Goal: Information Seeking & Learning: Learn about a topic

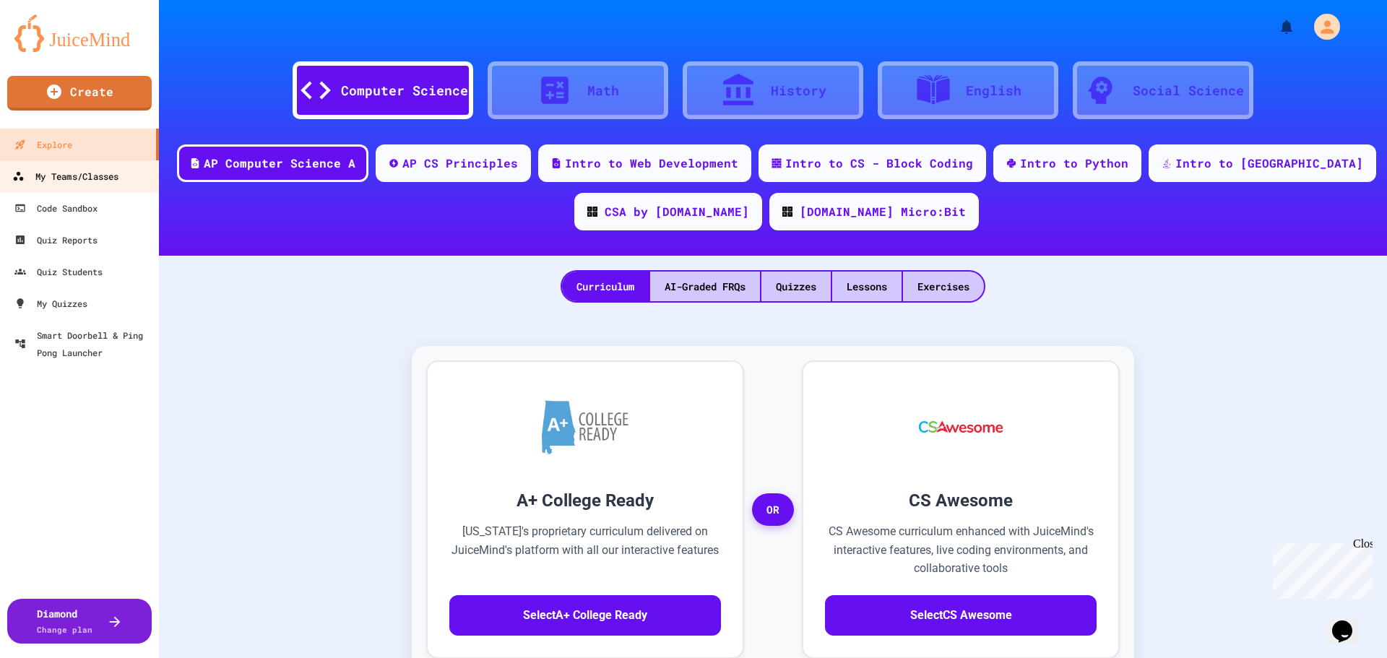
click at [91, 174] on div "My Teams/Classes" at bounding box center [65, 177] width 106 height 18
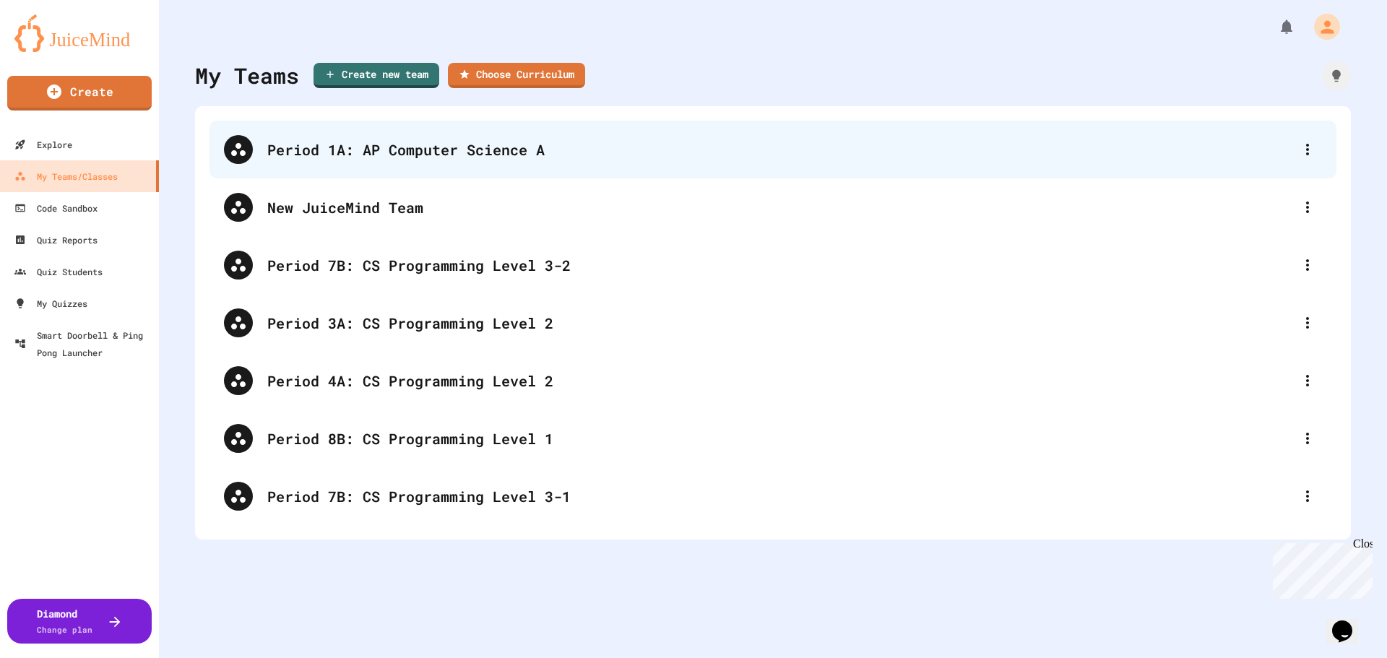
click at [439, 151] on div "Period 1A: AP Computer Science A" at bounding box center [780, 150] width 1026 height 22
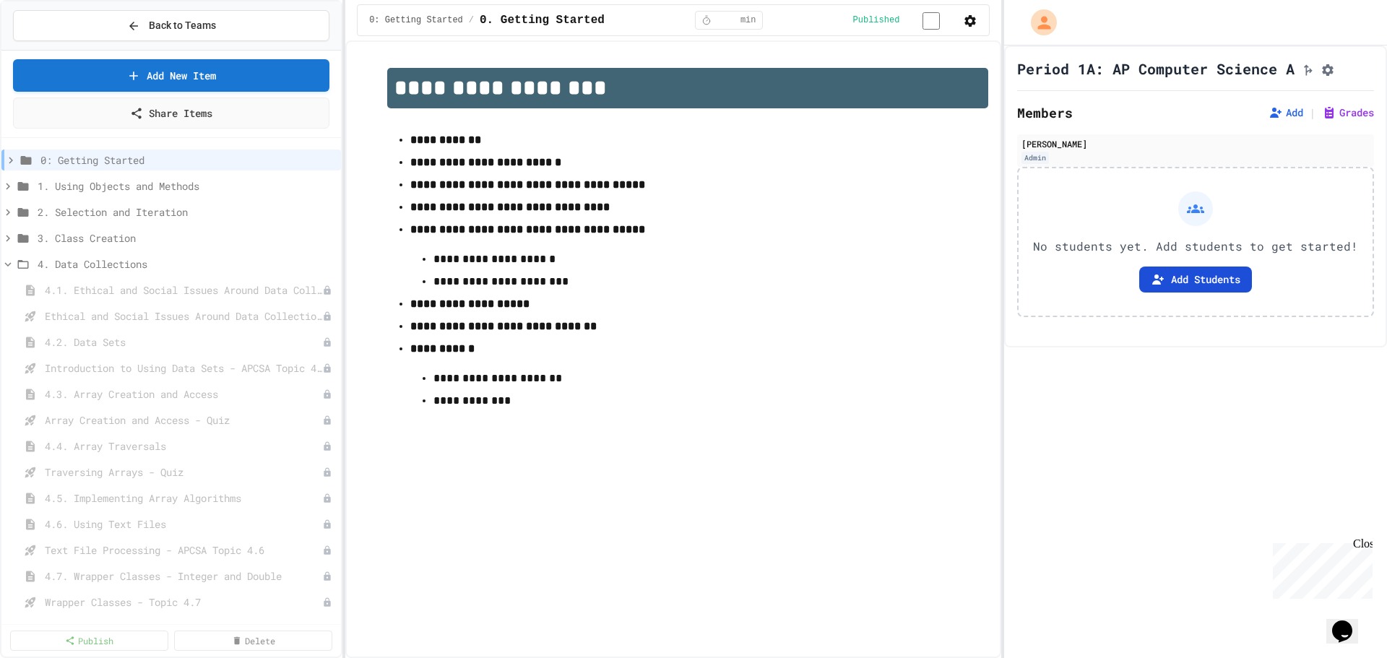
click at [1203, 282] on button "Add Students" at bounding box center [1196, 280] width 113 height 26
click at [96, 158] on span "0: Getting Started" at bounding box center [180, 159] width 280 height 15
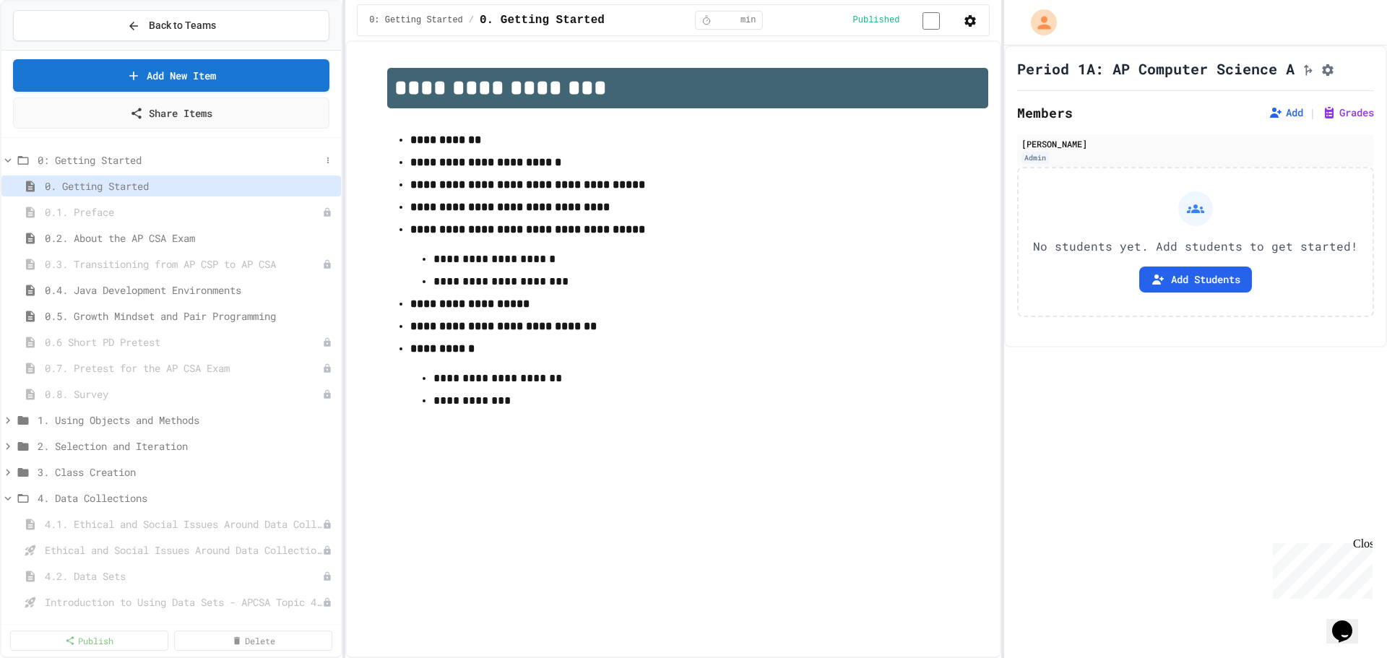
click at [135, 157] on span "0: Getting Started" at bounding box center [179, 159] width 283 height 15
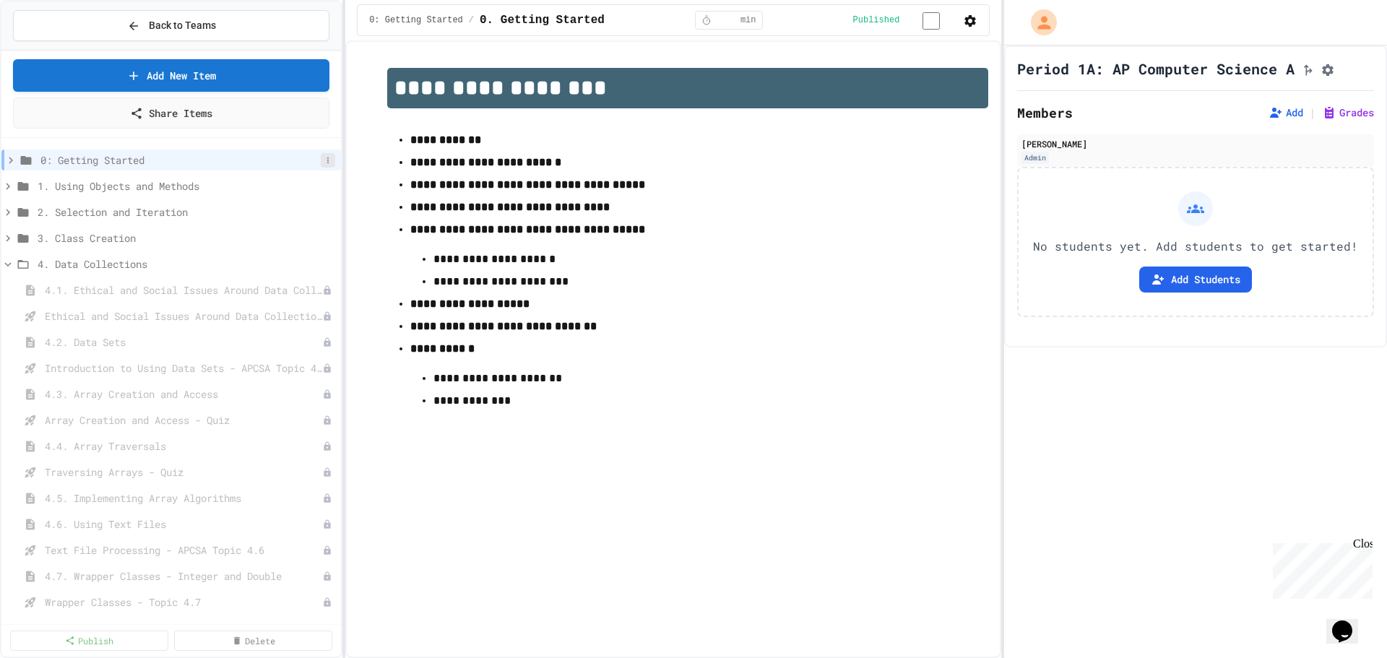
click at [324, 156] on icon at bounding box center [328, 160] width 9 height 9
click at [462, 140] on div at bounding box center [693, 329] width 1387 height 658
click at [16, 158] on icon at bounding box center [10, 160] width 13 height 13
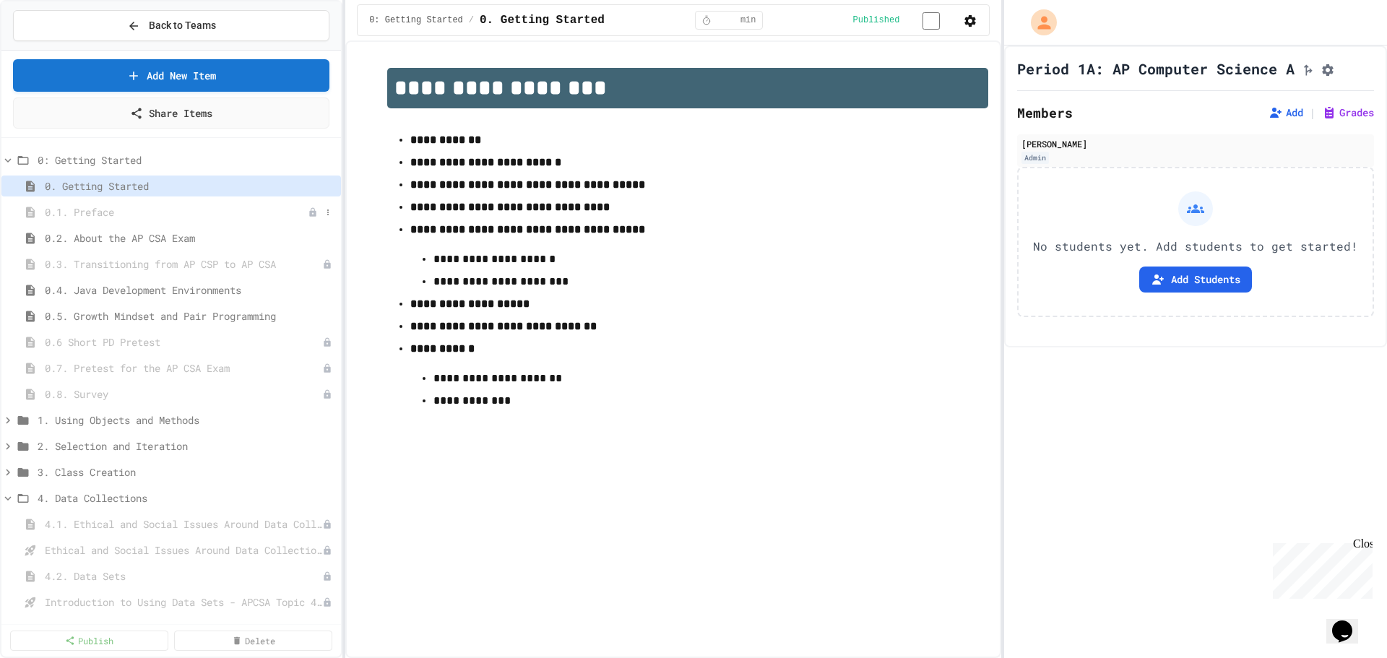
click at [127, 208] on span "0.1. Preface" at bounding box center [176, 211] width 263 height 15
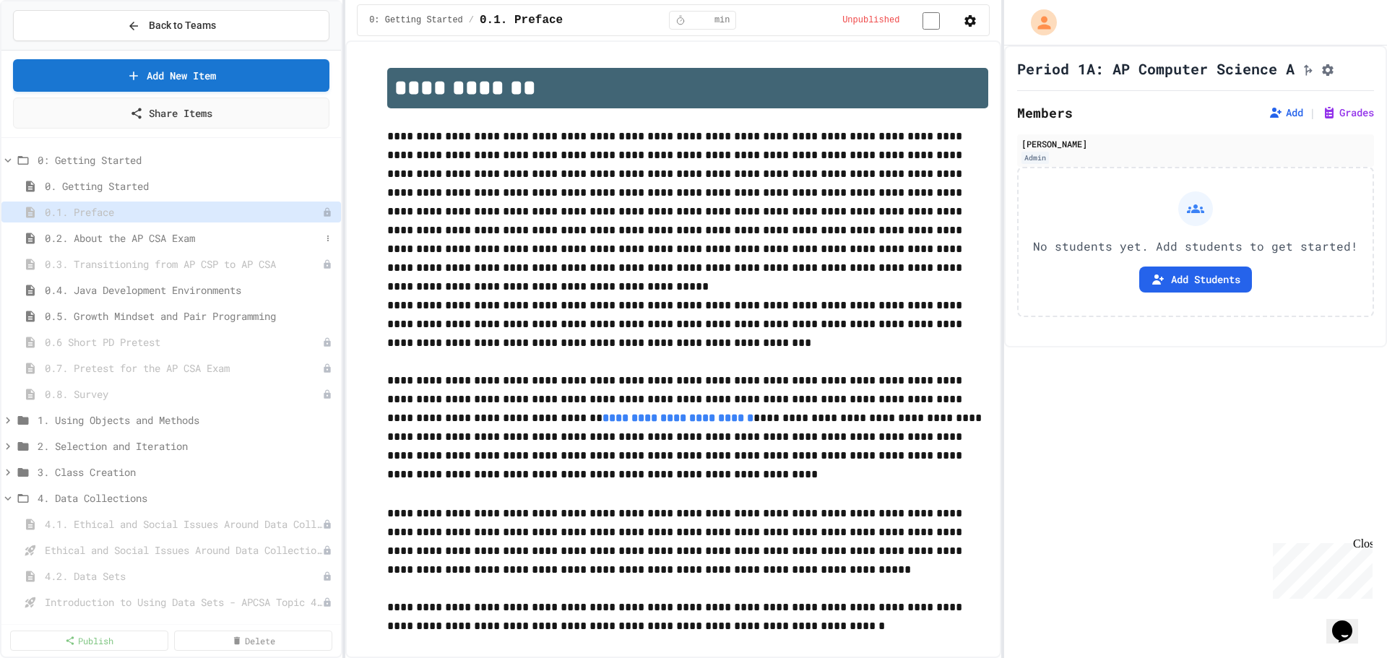
click at [181, 236] on span "0.2. About the AP CSA Exam" at bounding box center [183, 238] width 276 height 15
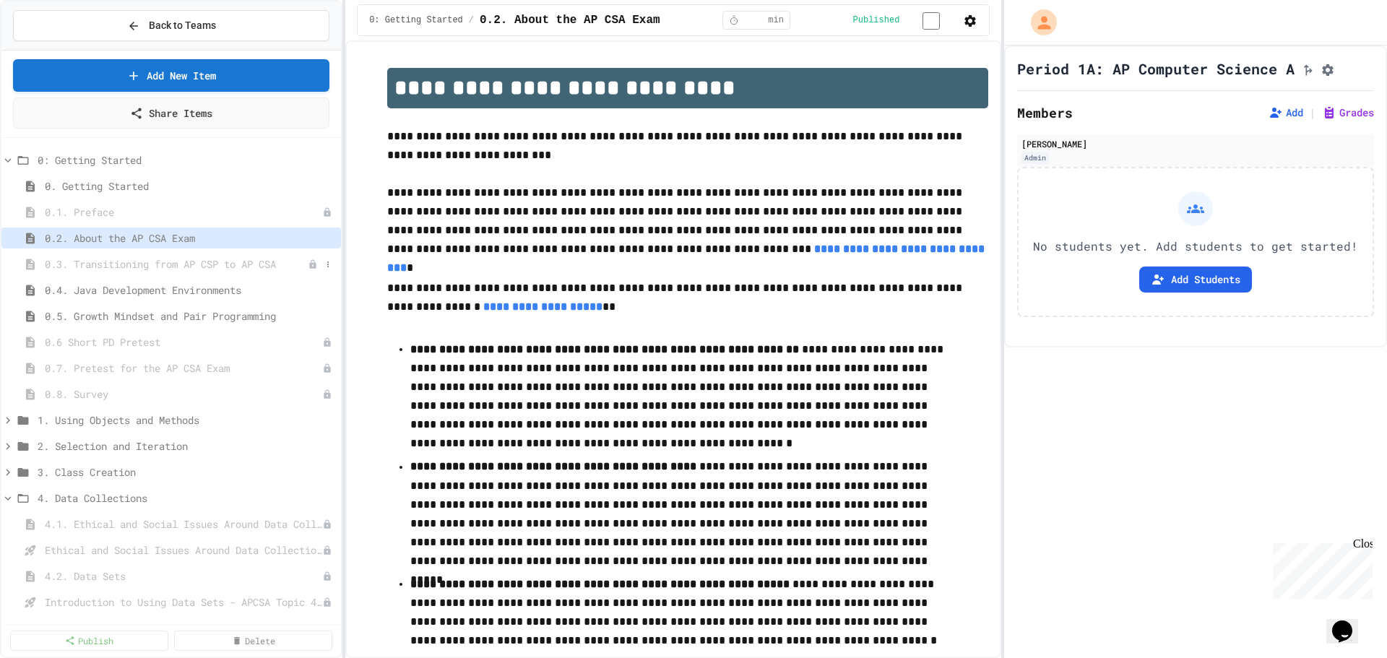
click at [200, 261] on span "0.3. Transitioning from AP CSP to AP CSA" at bounding box center [176, 264] width 263 height 15
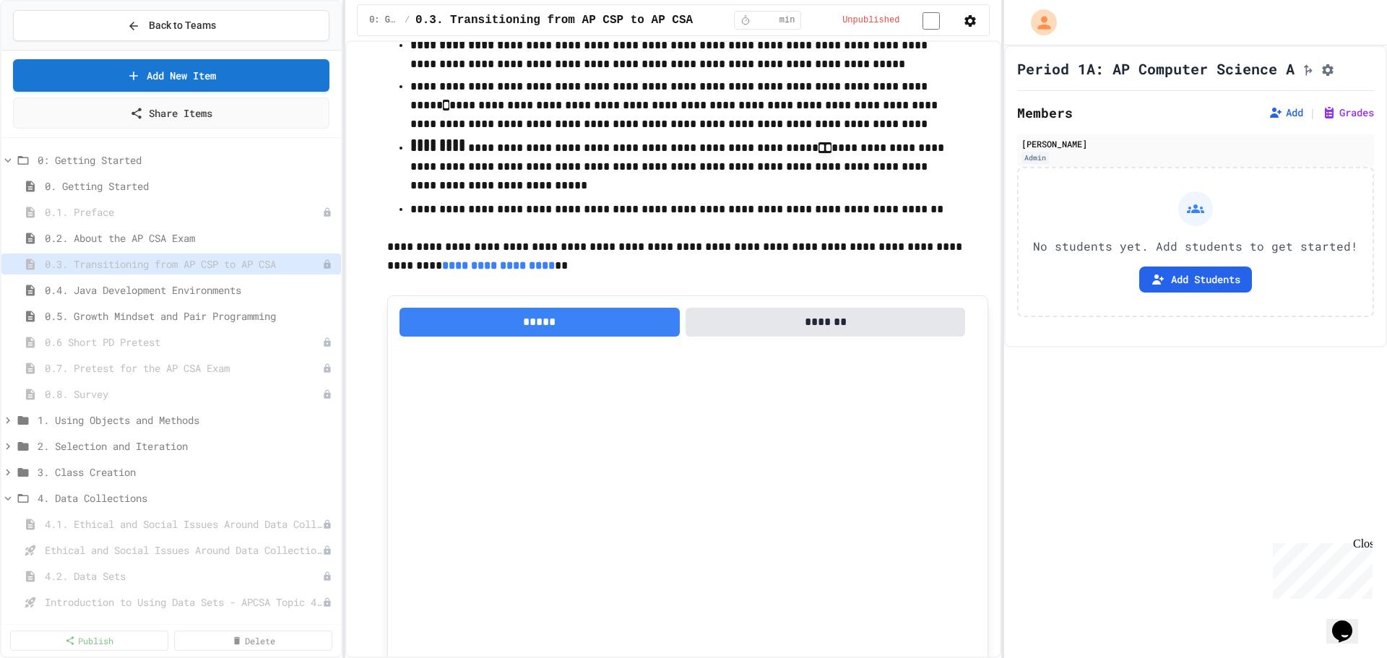
scroll to position [856, 0]
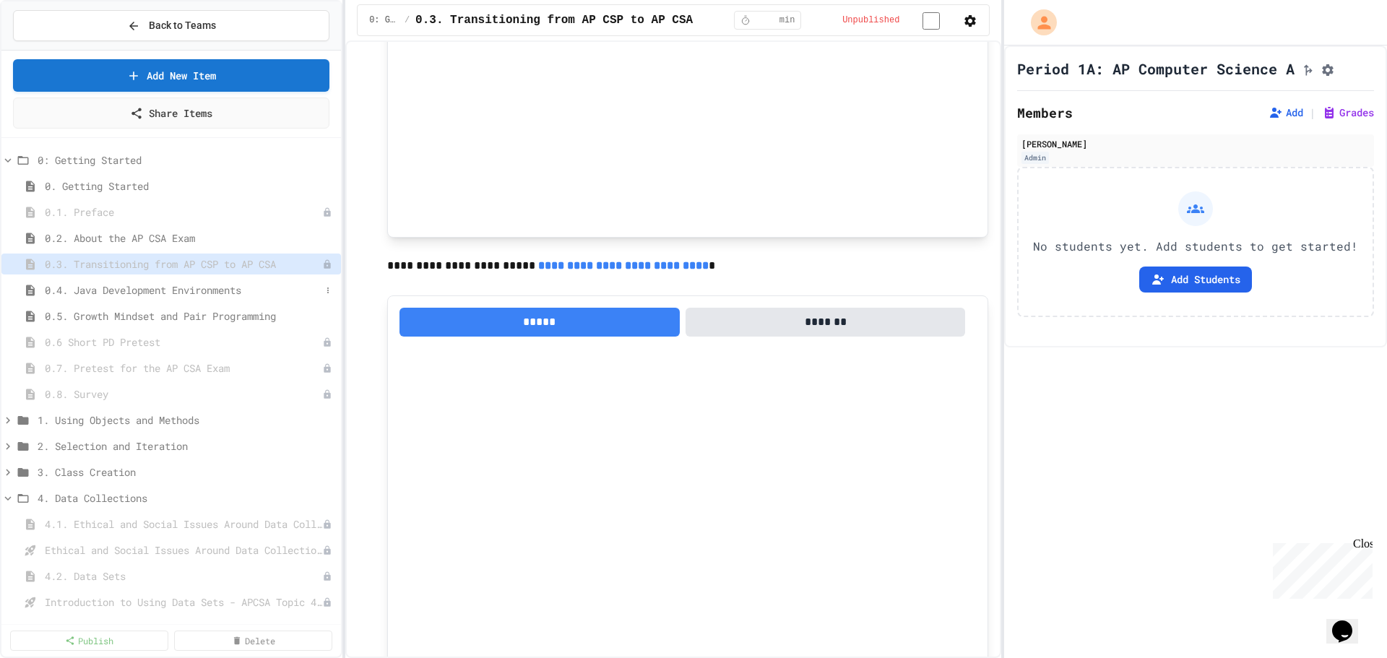
click at [185, 292] on span "0.4. Java Development Environments" at bounding box center [183, 290] width 276 height 15
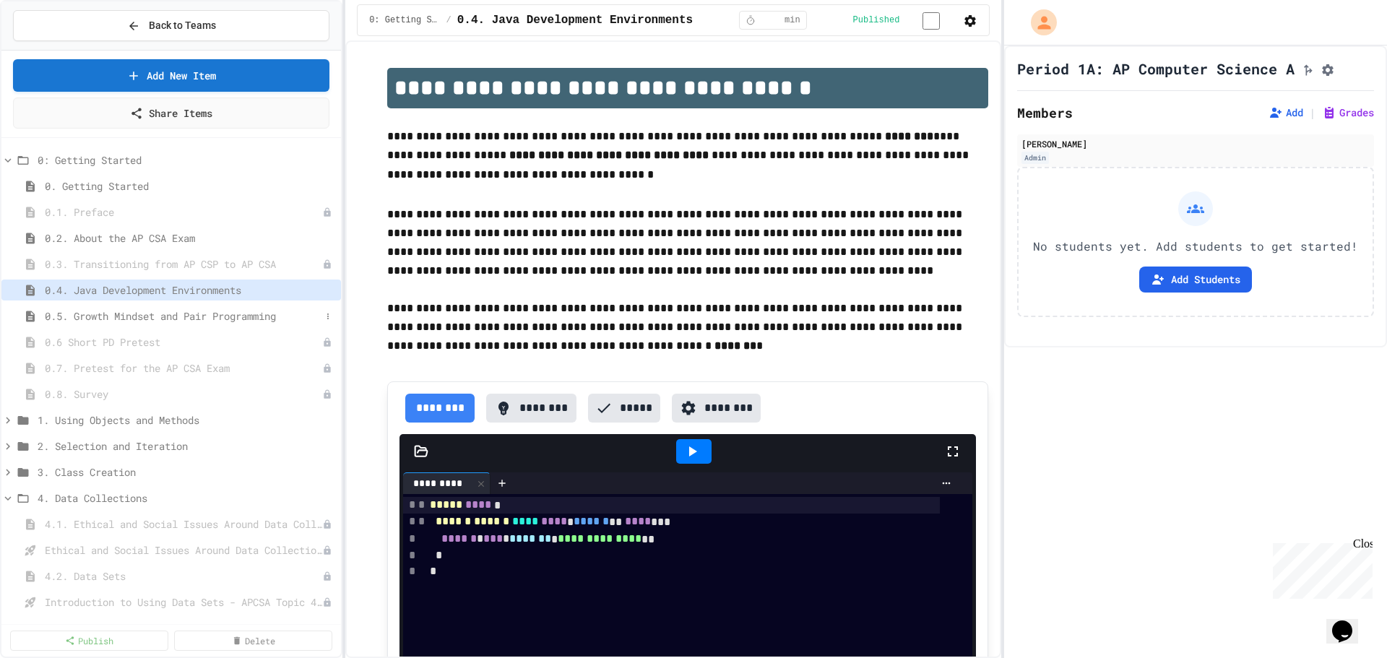
click at [184, 311] on span "0.5. Growth Mindset and Pair Programming" at bounding box center [183, 316] width 276 height 15
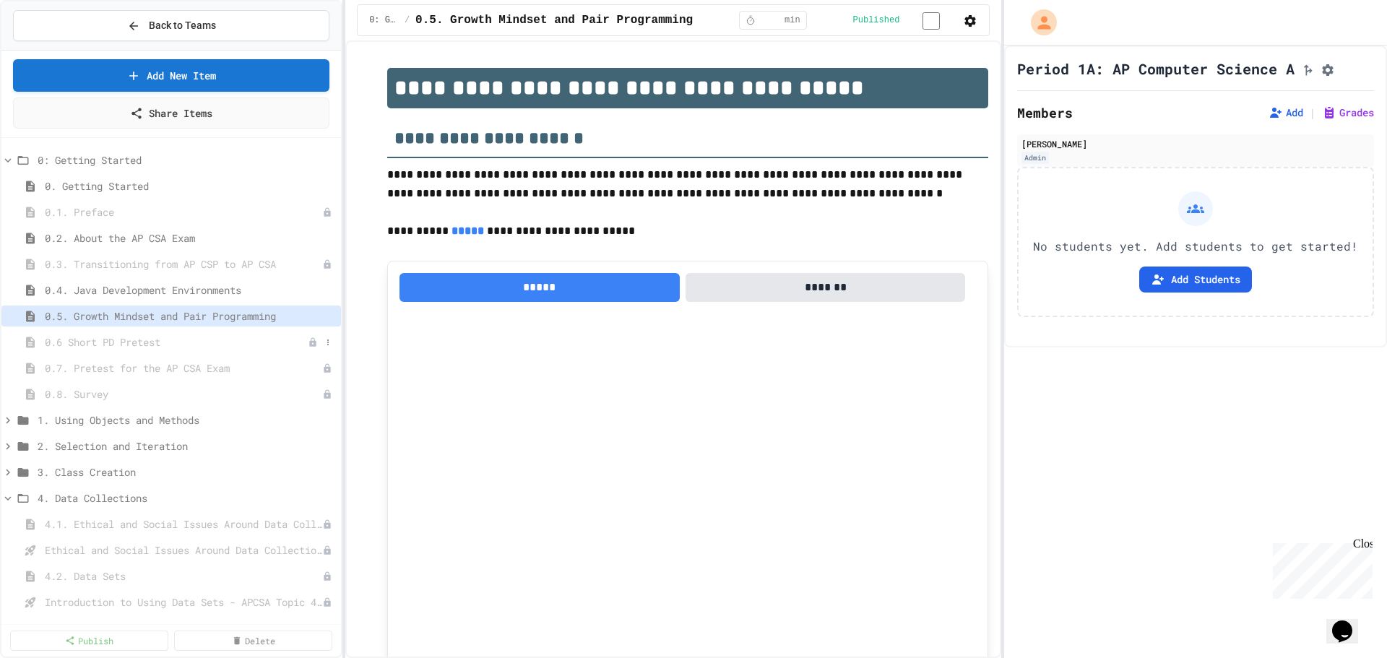
click at [170, 345] on span "0.6 Short PD Pretest" at bounding box center [176, 342] width 263 height 15
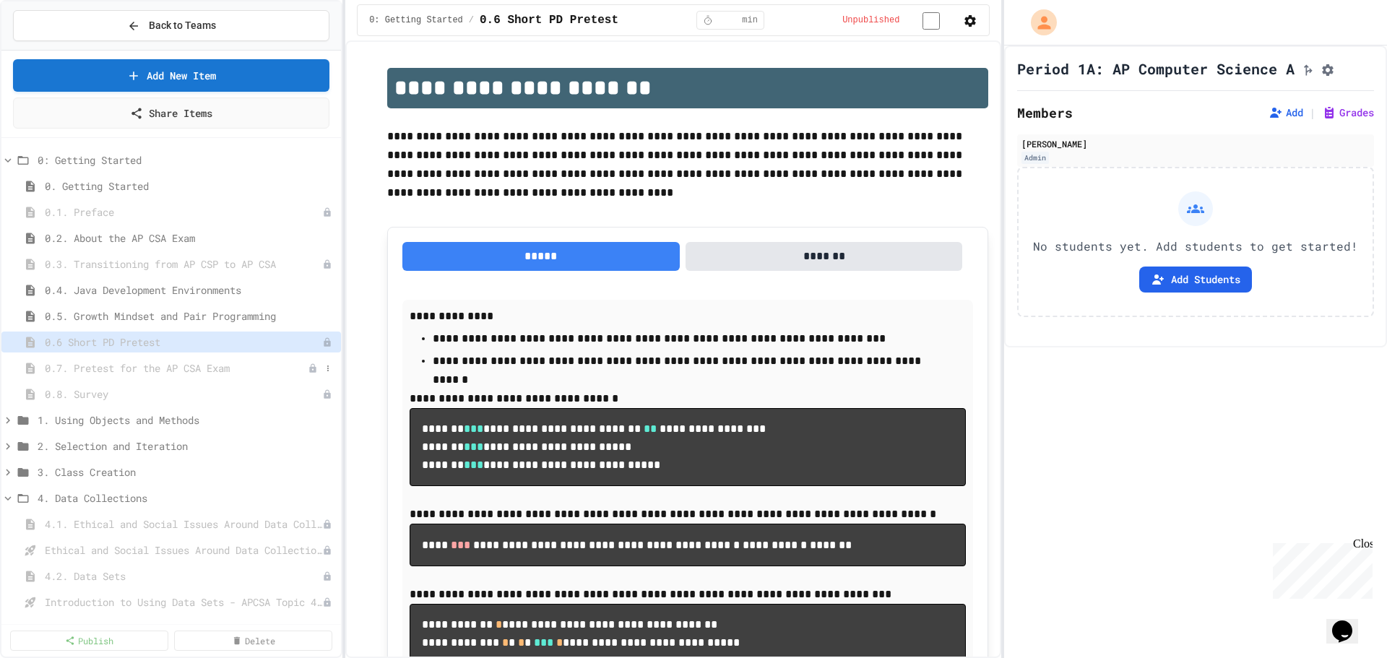
click at [182, 365] on span "0.7. Pretest for the AP CSA Exam" at bounding box center [176, 368] width 263 height 15
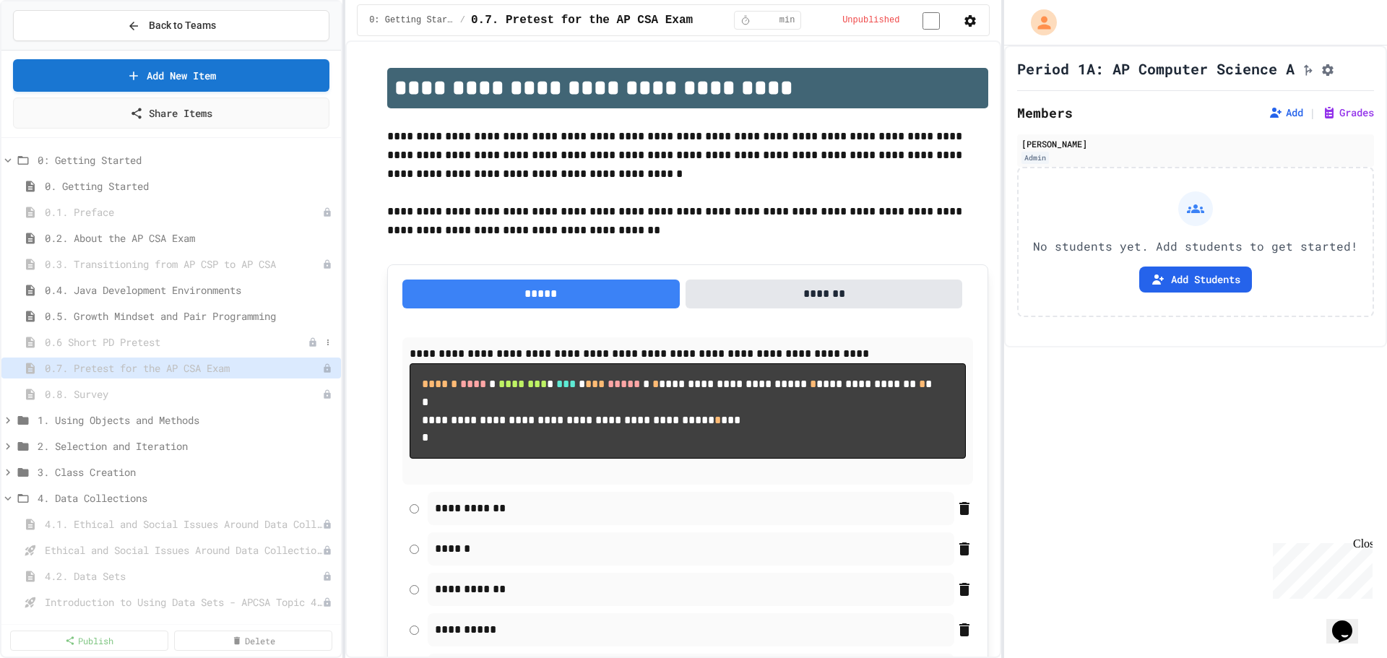
click at [157, 343] on span "0.6 Short PD Pretest" at bounding box center [176, 342] width 263 height 15
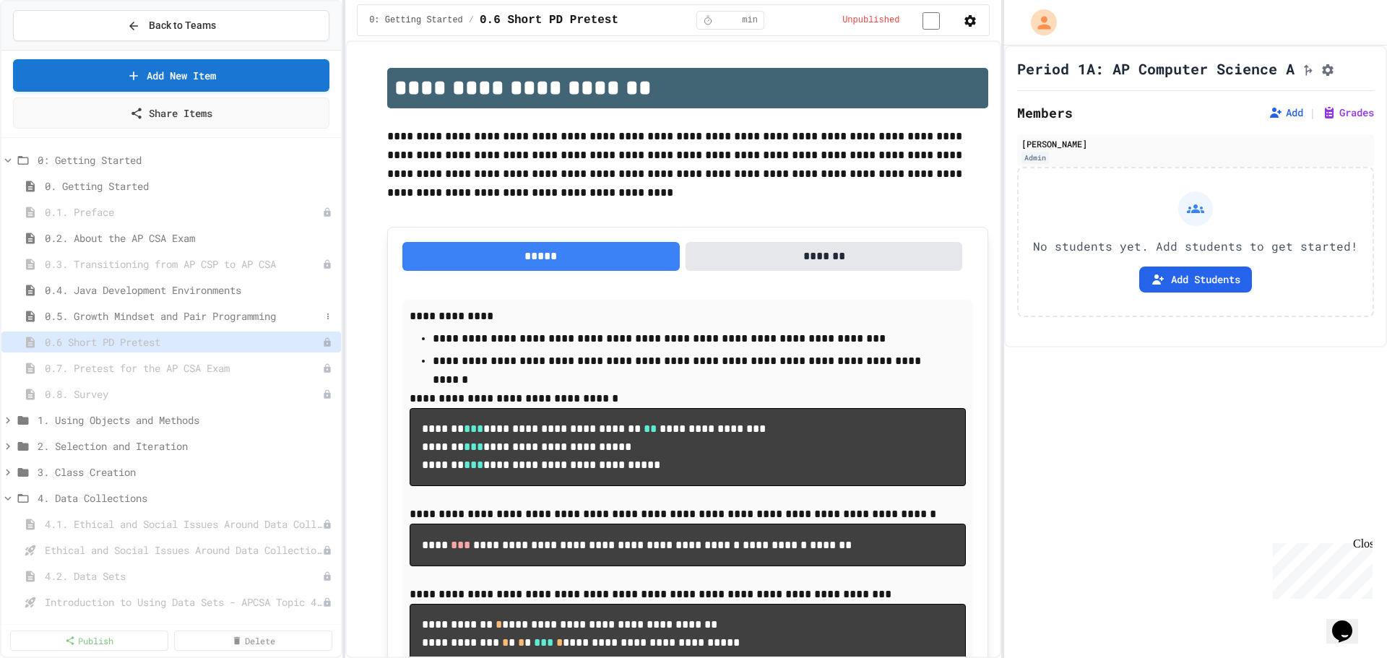
click at [193, 313] on span "0.5. Growth Mindset and Pair Programming" at bounding box center [183, 316] width 276 height 15
